Goal: Browse casually

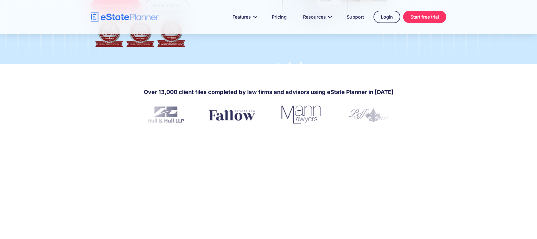
scroll to position [174, 0]
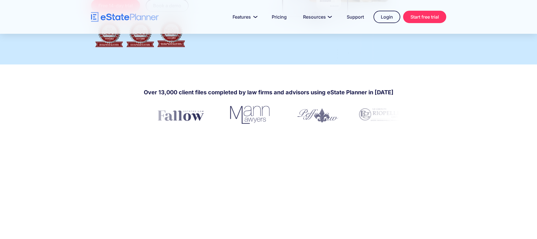
click at [290, 88] on h4 "Over 13,000 client files completed by law firms and advisors using eState Plann…" at bounding box center [269, 92] width 250 height 8
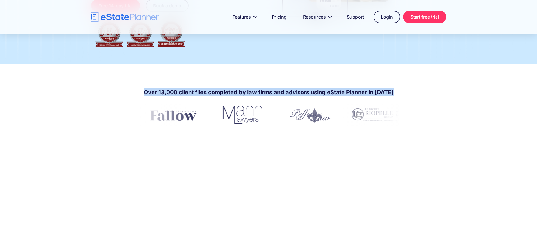
click at [290, 88] on h4 "Over 13,000 client files completed by law firms and advisors using eState Plann…" at bounding box center [269, 92] width 250 height 8
copy h4 "Over 13,000 client files completed by law firms and advisors using eState Plann…"
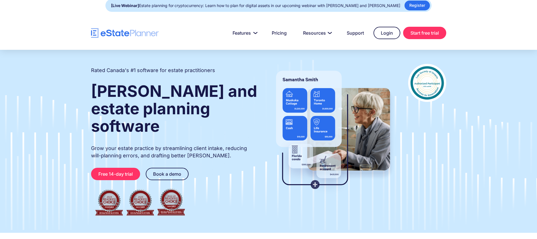
scroll to position [0, 0]
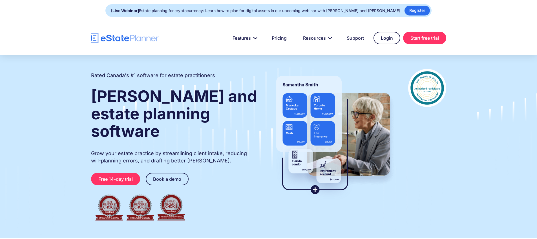
click at [161, 150] on p "Grow your estate practice by streamlining client intake, reducing will-planning…" at bounding box center [174, 157] width 167 height 15
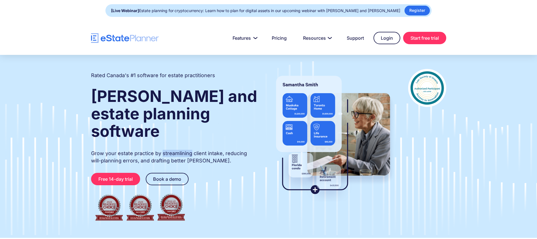
click at [161, 150] on p "Grow your estate practice by streamlining client intake, reducing will-planning…" at bounding box center [174, 157] width 167 height 15
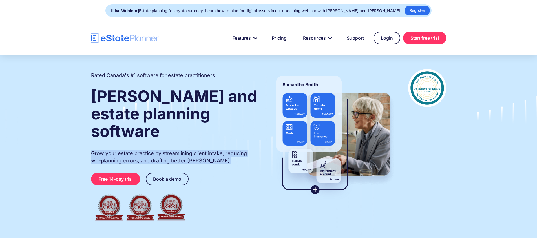
click at [161, 150] on p "Grow your estate practice by streamlining client intake, reducing will-planning…" at bounding box center [174, 157] width 167 height 15
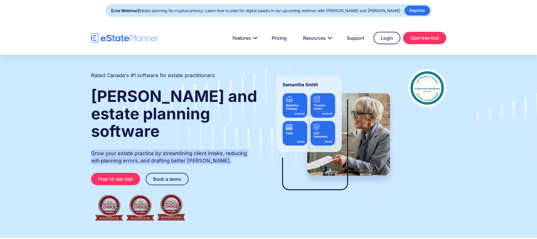
copy p "Grow your estate practice by streamlining client intake, reducing will-planning…"
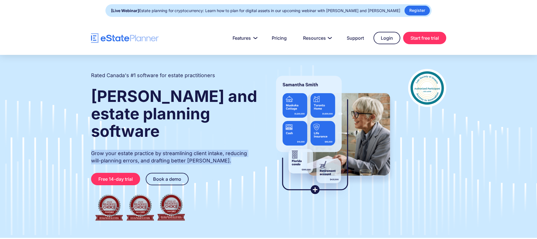
click at [240, 190] on div "Rated Canada's #1 software for estate practitioners [PERSON_NAME] and estate pl…" at bounding box center [174, 146] width 167 height 155
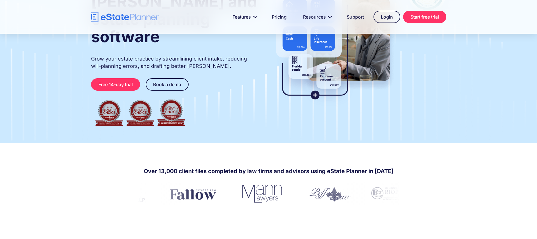
scroll to position [171, 0]
